Goal: Navigation & Orientation: Go to known website

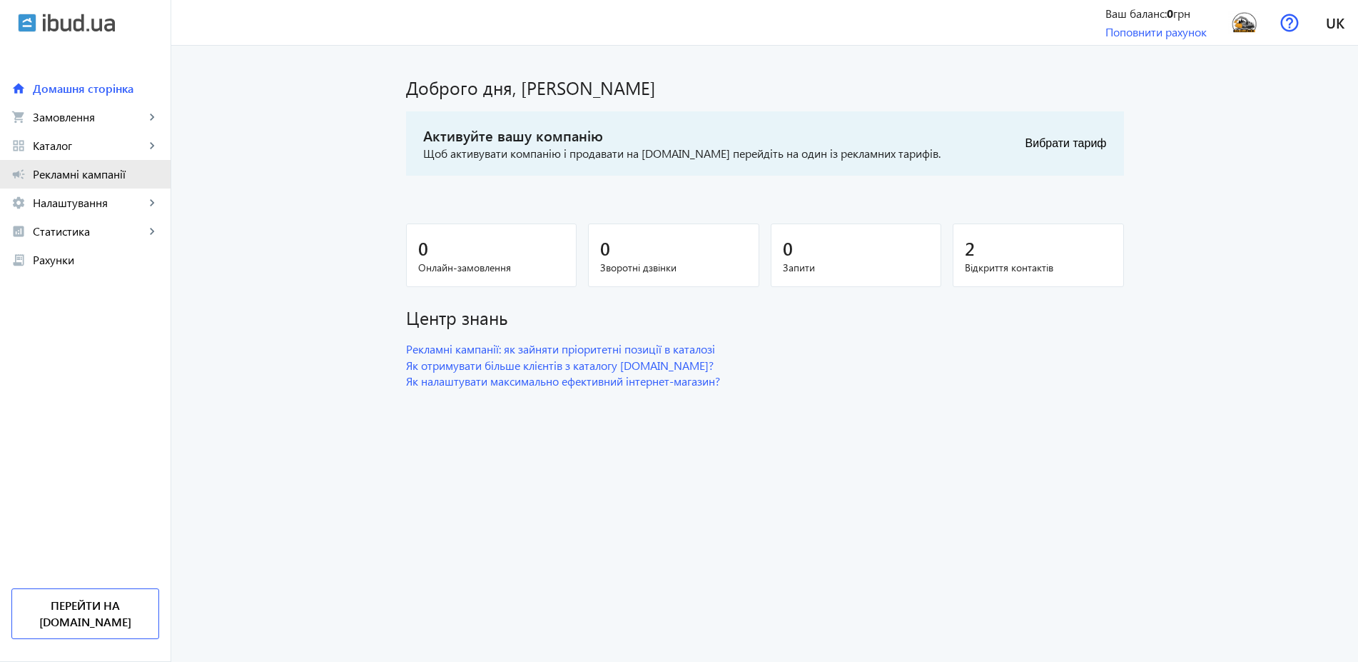
click at [78, 176] on span "Рекламні кампанії" at bounding box center [96, 174] width 126 height 14
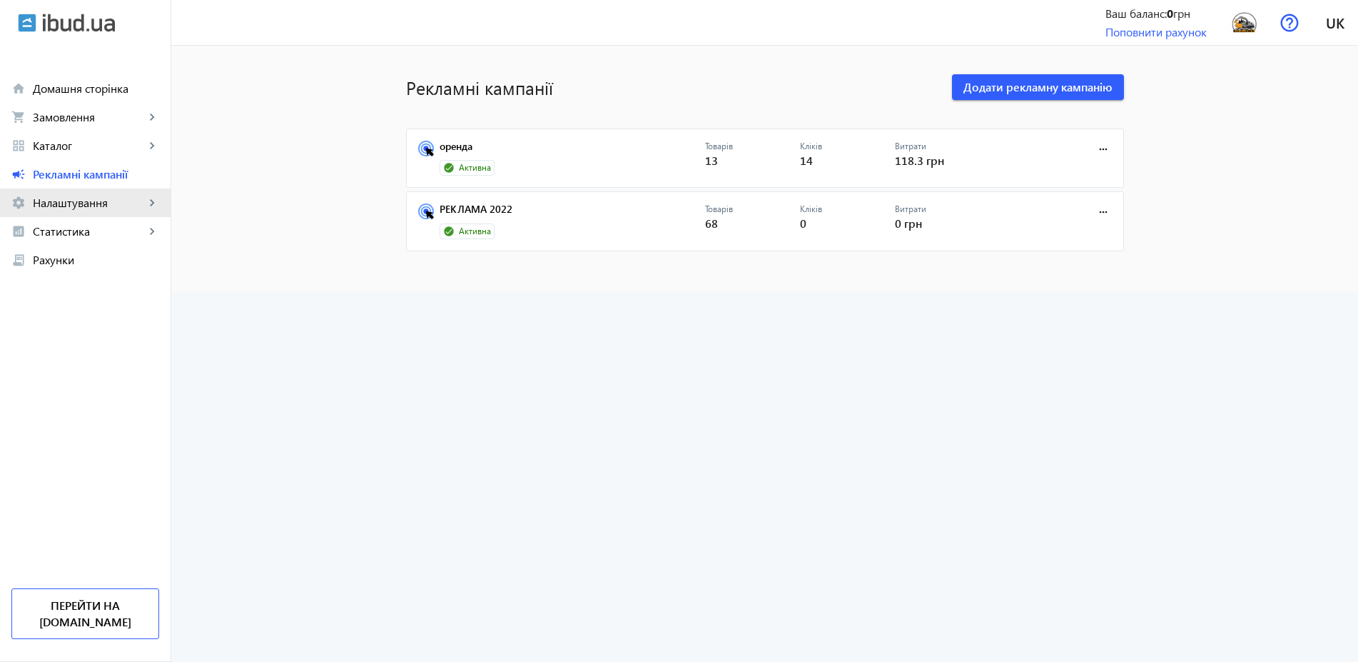
click at [57, 204] on span "Налаштування" at bounding box center [89, 203] width 112 height 14
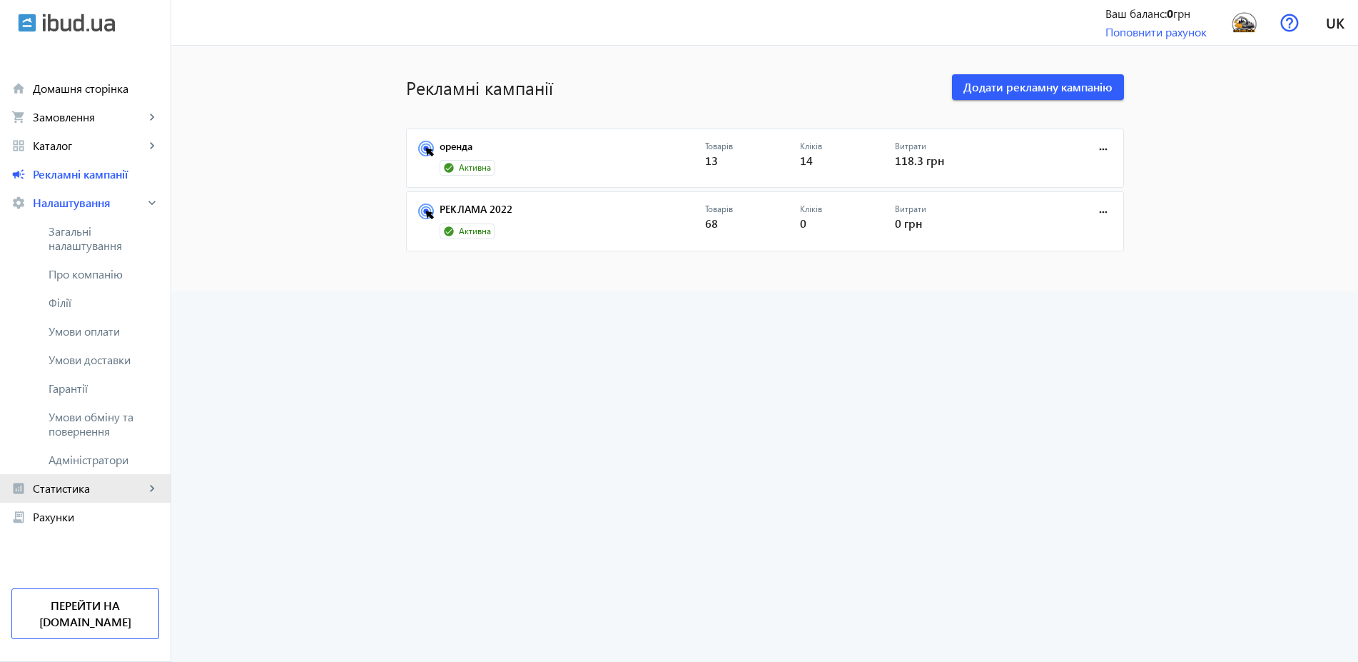
click at [53, 490] on span "Статистика" at bounding box center [89, 488] width 112 height 14
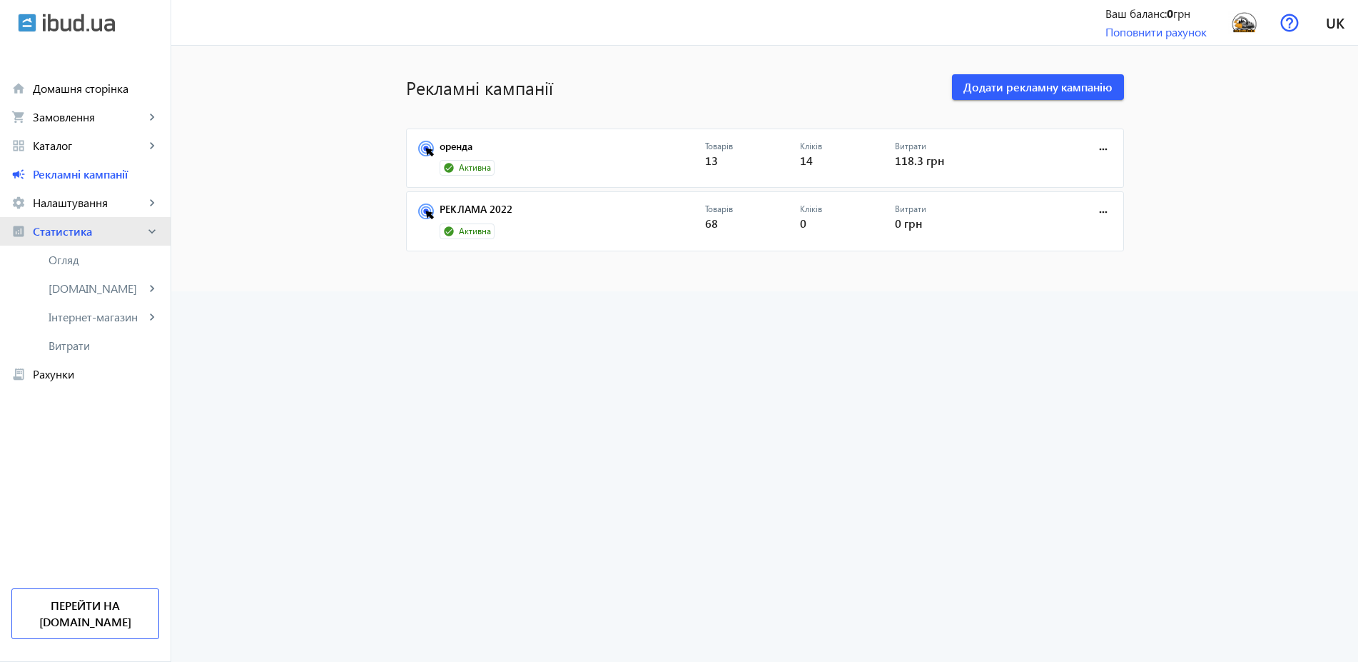
click at [84, 233] on span "Статистика" at bounding box center [89, 231] width 112 height 14
click at [103, 95] on span "Домашня сторінка" at bounding box center [96, 88] width 126 height 14
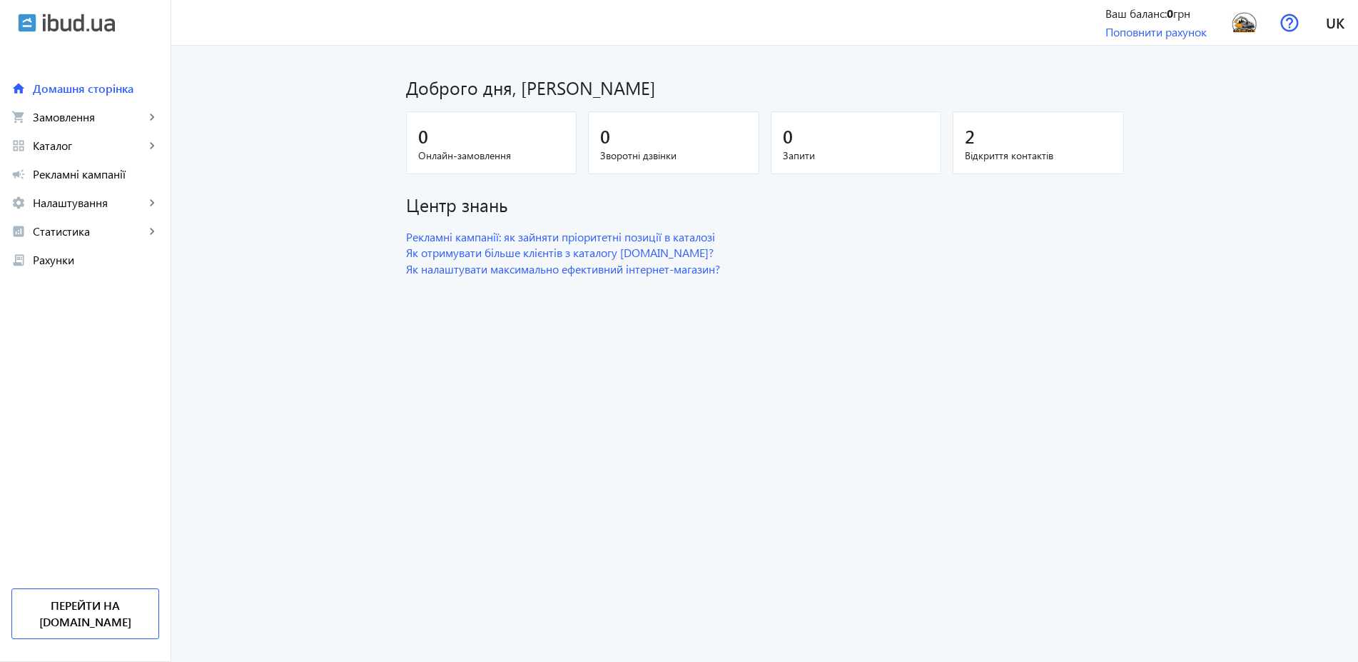
click at [86, 35] on div "arrow_back" at bounding box center [85, 23] width 171 height 46
click at [86, 21] on img at bounding box center [79, 23] width 72 height 19
click at [76, 23] on img at bounding box center [79, 23] width 72 height 19
click at [71, 22] on img at bounding box center [79, 23] width 72 height 19
click at [119, 622] on link "Перейти на [DOMAIN_NAME]" at bounding box center [85, 613] width 148 height 51
